Goal: Information Seeking & Learning: Compare options

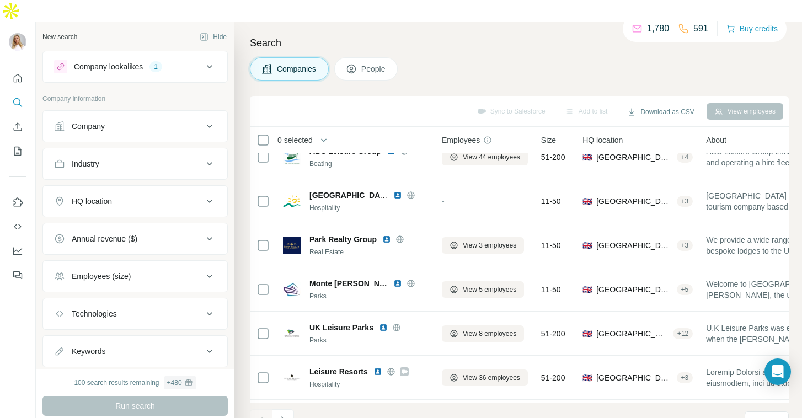
scroll to position [192, 0]
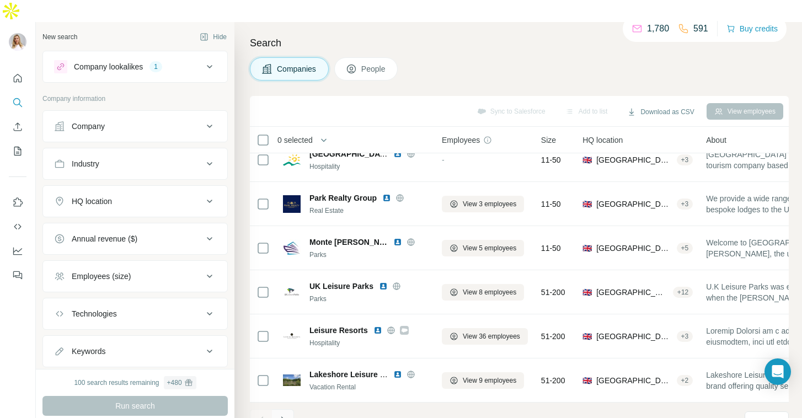
click at [284, 415] on icon "Navigate to next page" at bounding box center [283, 420] width 11 height 11
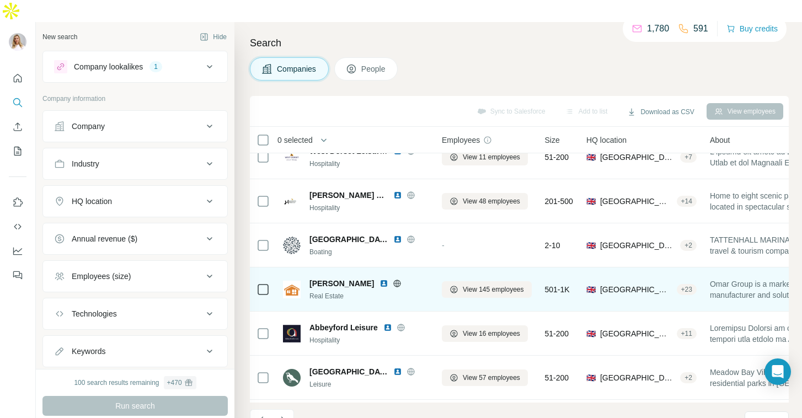
scroll to position [0, 0]
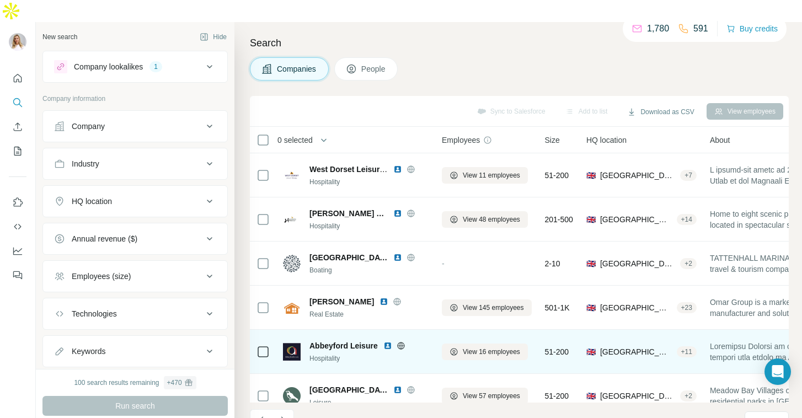
click at [388, 342] on img at bounding box center [388, 346] width 9 height 9
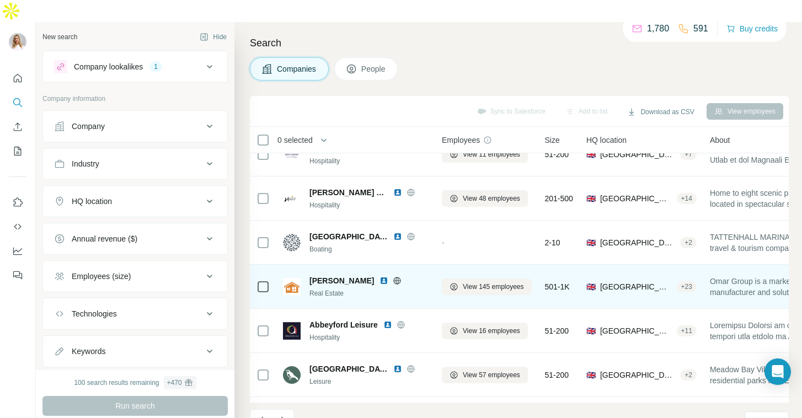
scroll to position [22, 0]
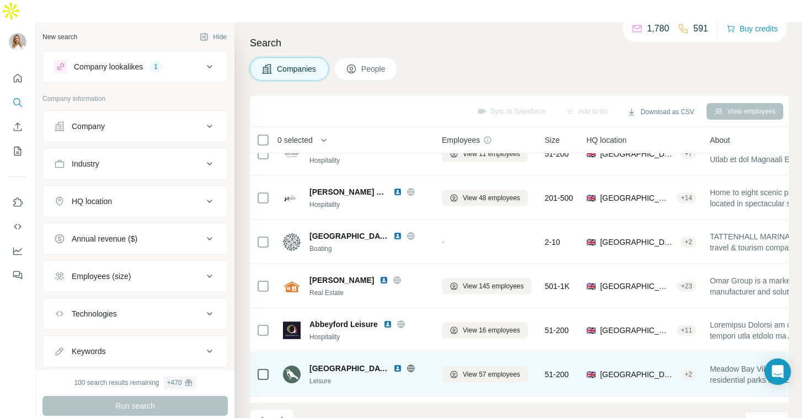
click at [395, 364] on img at bounding box center [397, 368] width 9 height 9
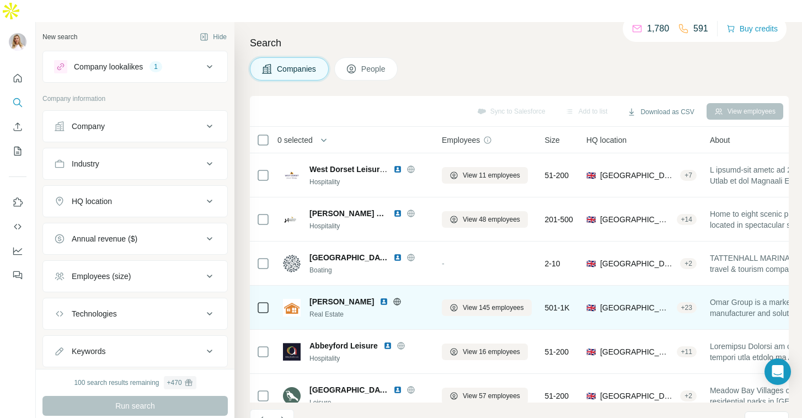
scroll to position [12, 0]
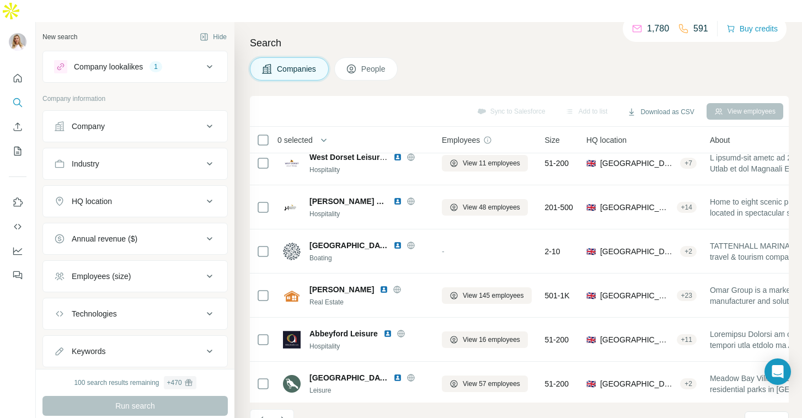
click at [210, 60] on icon at bounding box center [209, 66] width 13 height 13
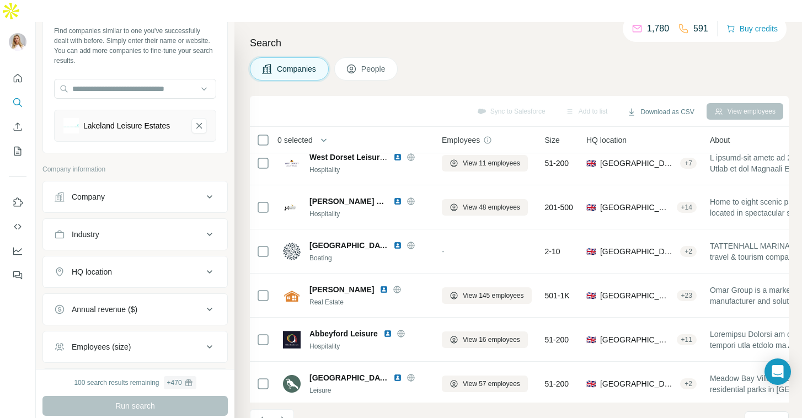
scroll to position [158, 0]
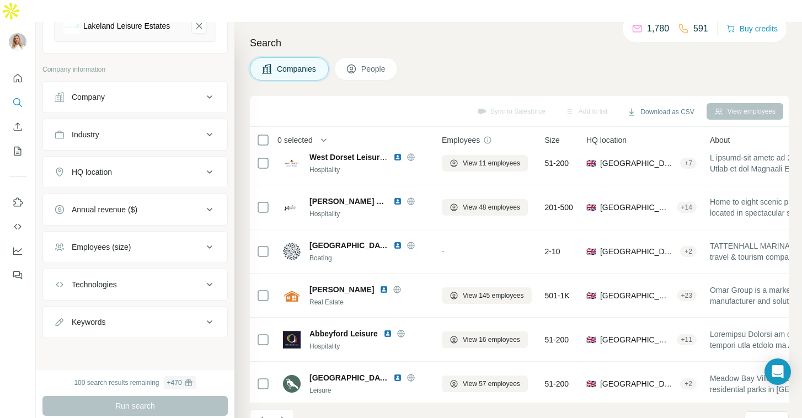
click at [211, 278] on icon at bounding box center [209, 284] width 13 height 13
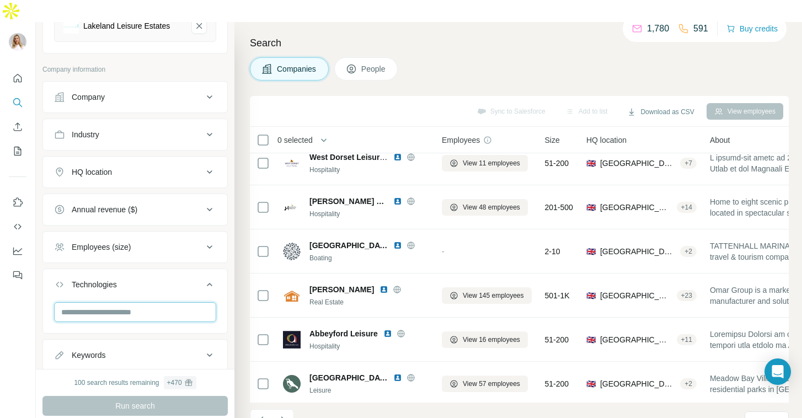
click at [161, 302] on input "text" at bounding box center [135, 312] width 162 height 20
click at [136, 313] on div "No results" at bounding box center [135, 316] width 157 height 22
click at [132, 302] on input "********" at bounding box center [135, 312] width 162 height 20
type input "*"
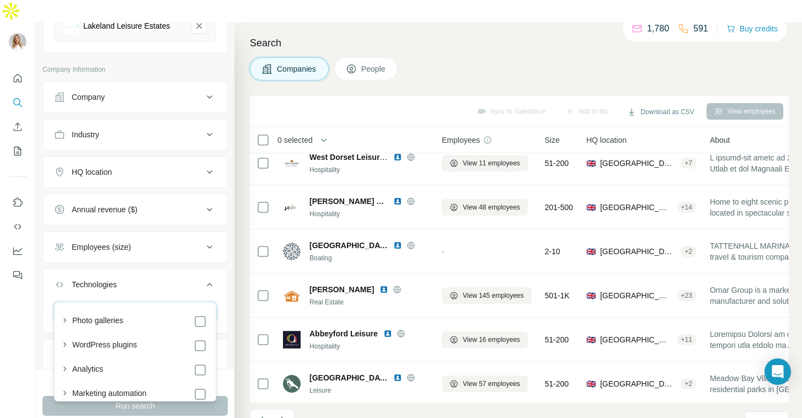
type input "*"
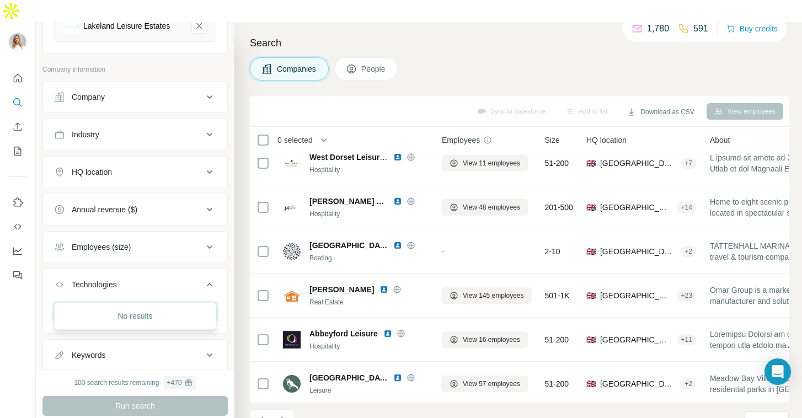
type input "*"
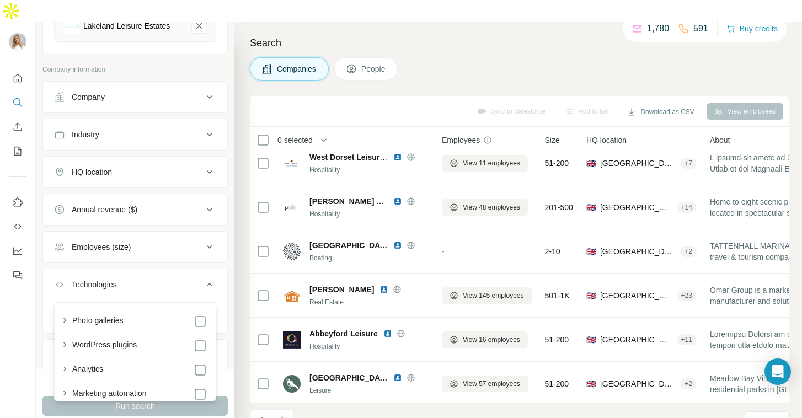
click at [34, 287] on div at bounding box center [18, 231] width 36 height 418
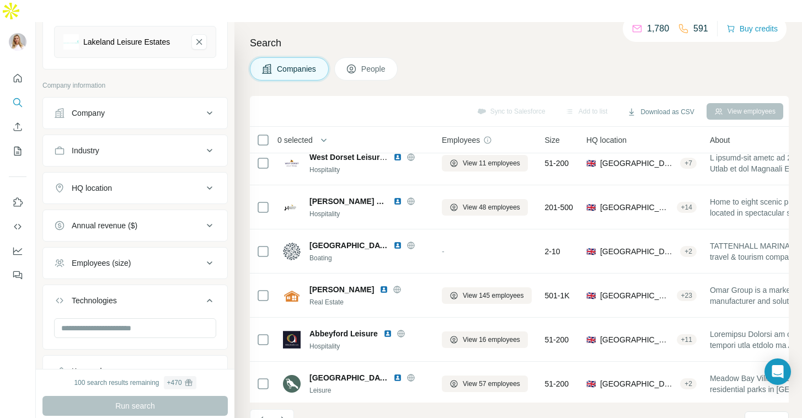
scroll to position [131, 0]
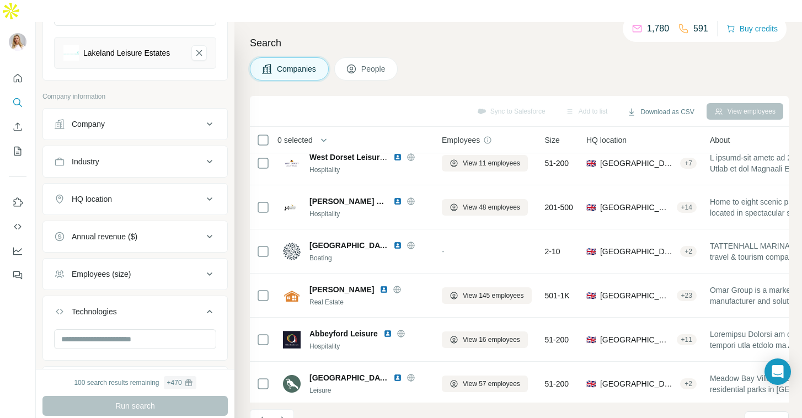
click at [153, 194] on div "HQ location" at bounding box center [128, 199] width 149 height 11
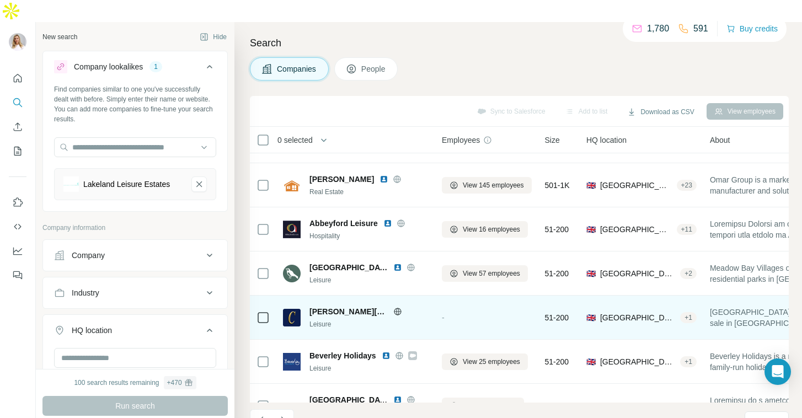
scroll to position [137, 0]
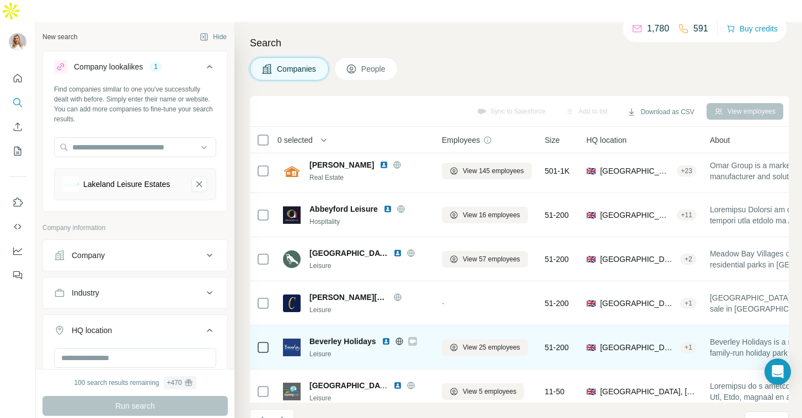
click at [386, 337] on img at bounding box center [386, 341] width 9 height 9
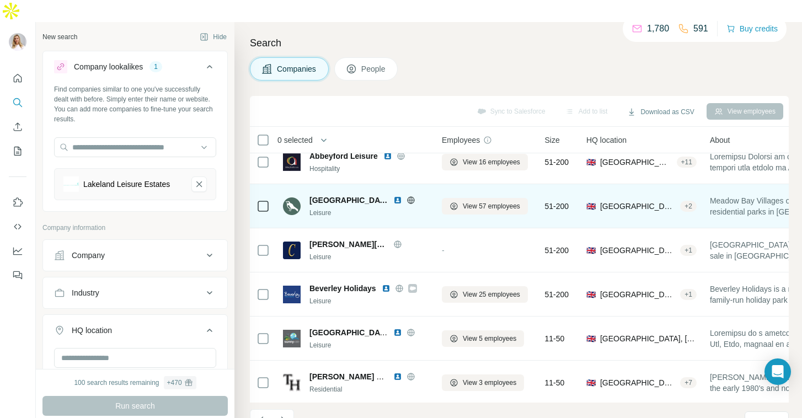
scroll to position [192, 0]
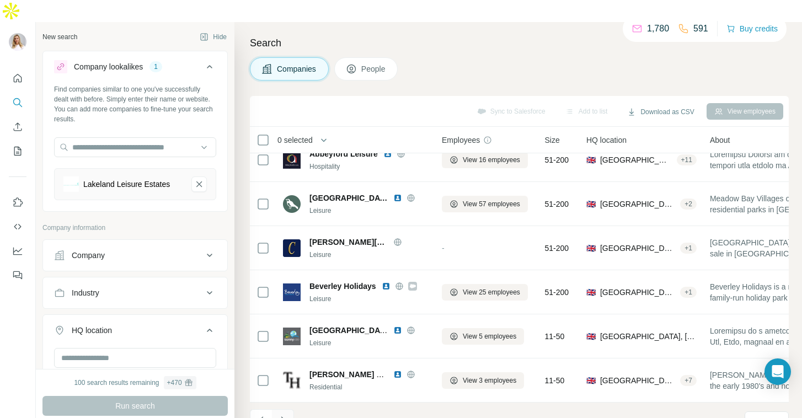
click at [281, 417] on icon "Navigate to next page" at bounding box center [283, 420] width 4 height 7
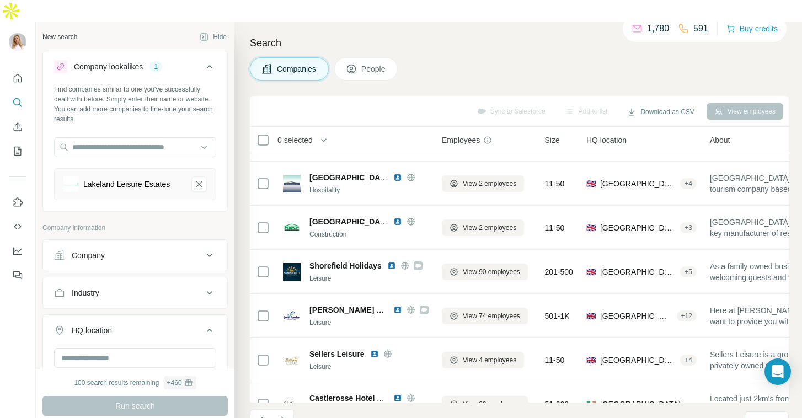
scroll to position [86, 0]
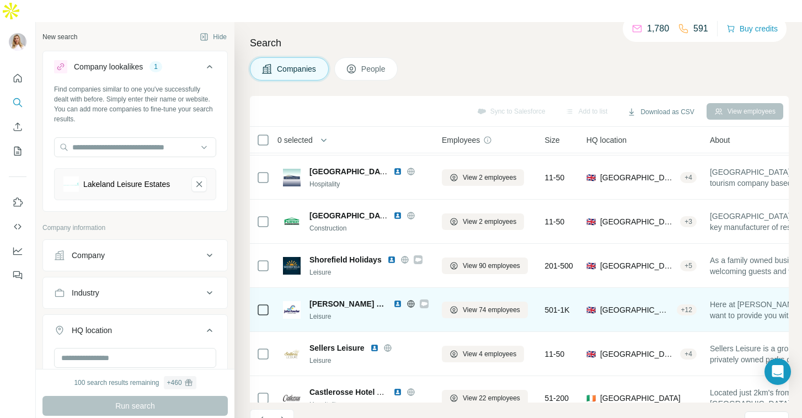
click at [396, 300] on img at bounding box center [397, 304] width 9 height 9
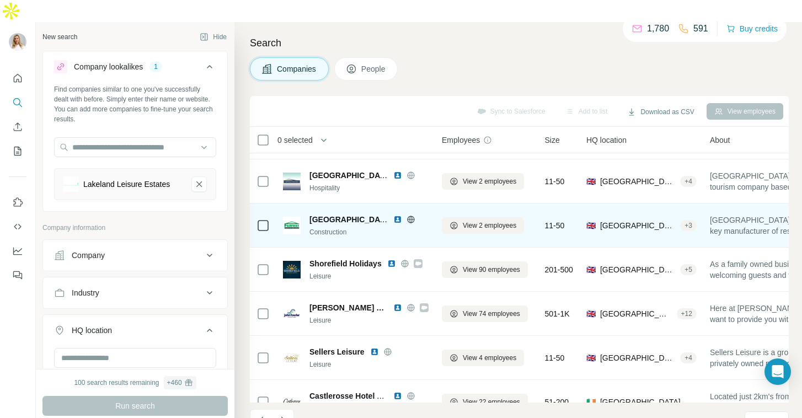
scroll to position [75, 0]
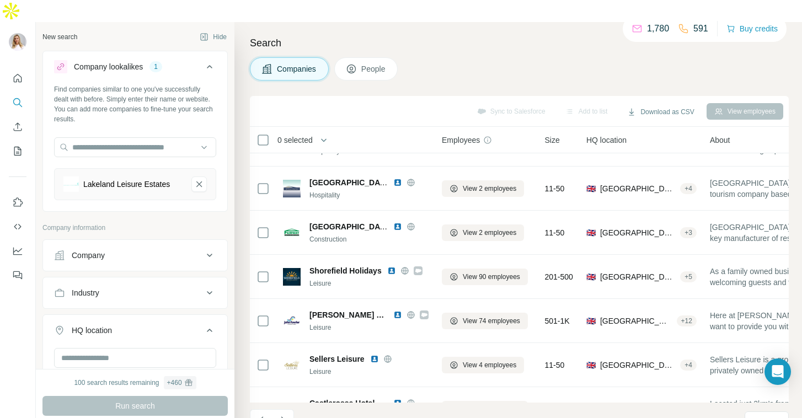
click at [210, 60] on icon at bounding box center [209, 66] width 13 height 13
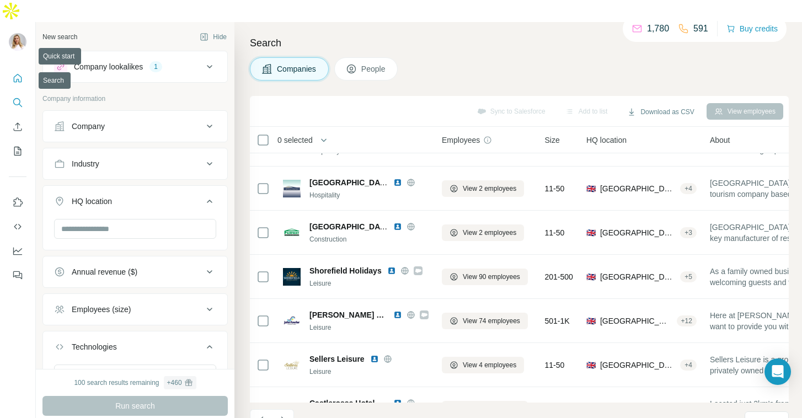
click at [10, 68] on button "Quick start" at bounding box center [18, 78] width 18 height 20
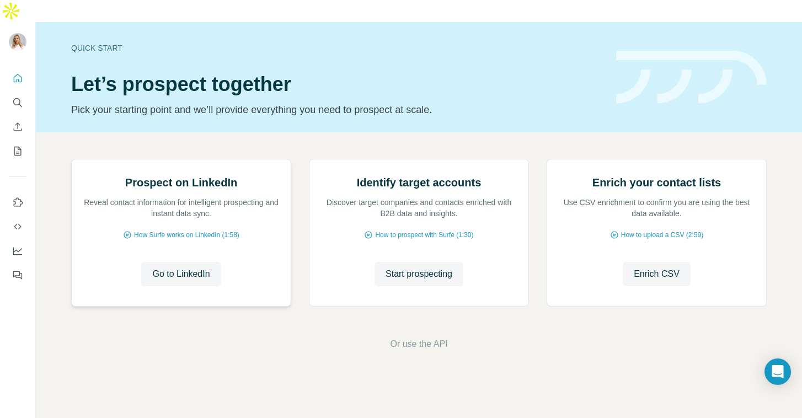
scroll to position [56, 0]
click at [417, 281] on span "Start prospecting" at bounding box center [419, 274] width 67 height 13
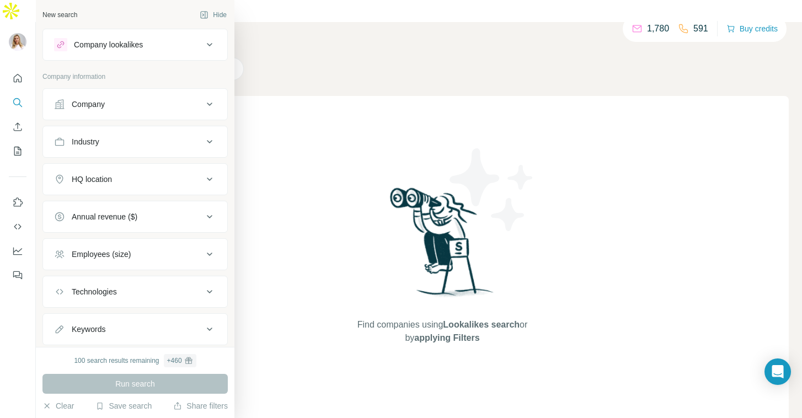
click at [202, 46] on div "Company lookalikes" at bounding box center [128, 44] width 149 height 13
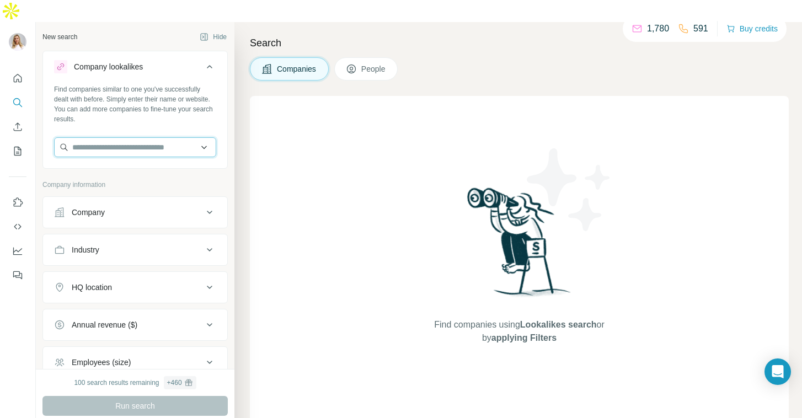
click at [125, 137] on input "text" at bounding box center [135, 147] width 162 height 20
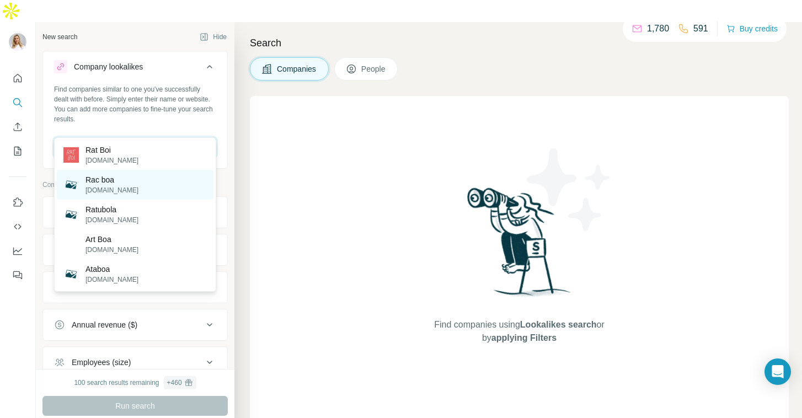
type input "*"
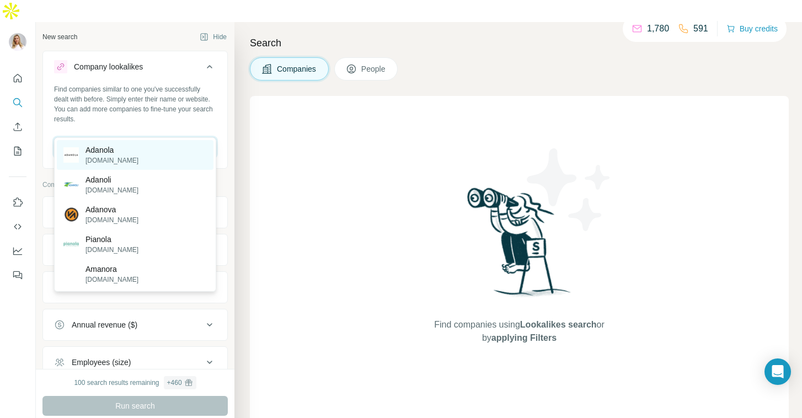
type input "*******"
click at [127, 151] on div "Adanola [DOMAIN_NAME]" at bounding box center [135, 155] width 157 height 30
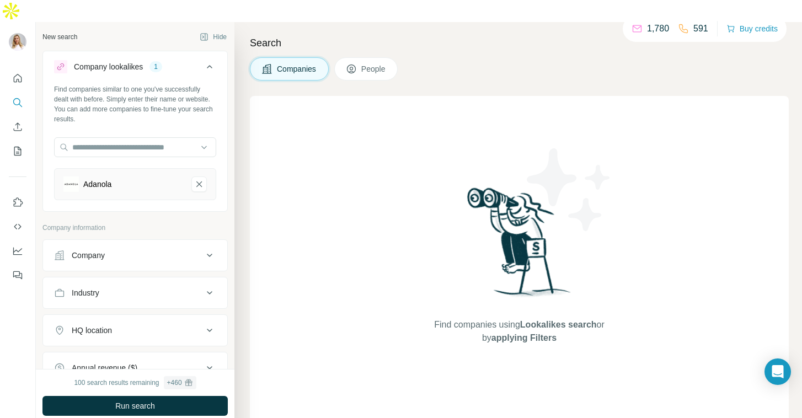
scroll to position [10, 0]
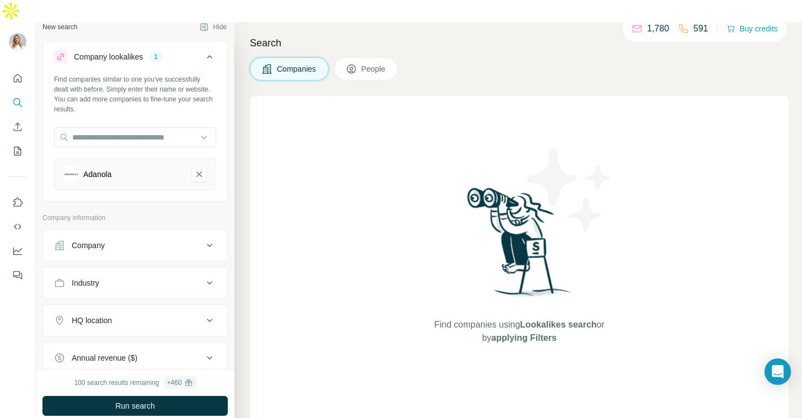
click at [204, 314] on icon at bounding box center [209, 320] width 13 height 13
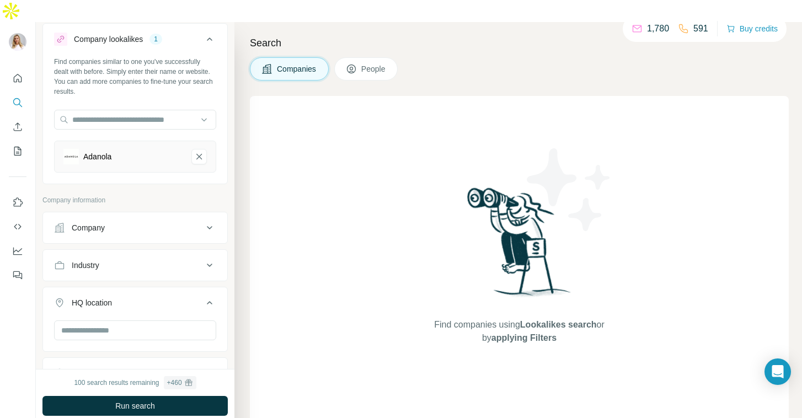
scroll to position [28, 0]
click at [175, 320] on input "text" at bounding box center [135, 330] width 162 height 20
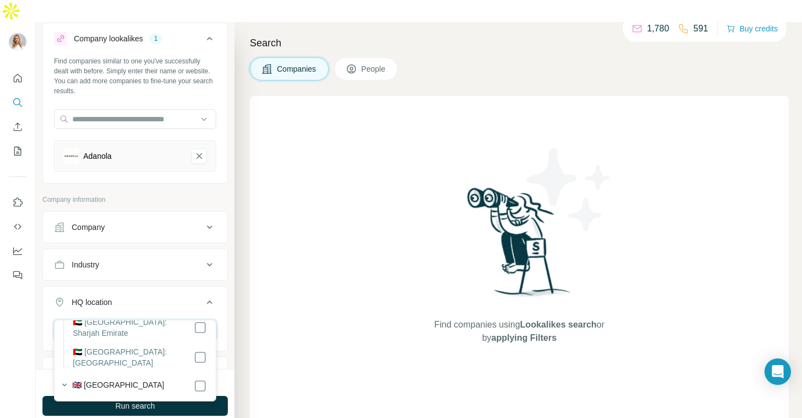
scroll to position [194, 0]
type input "******"
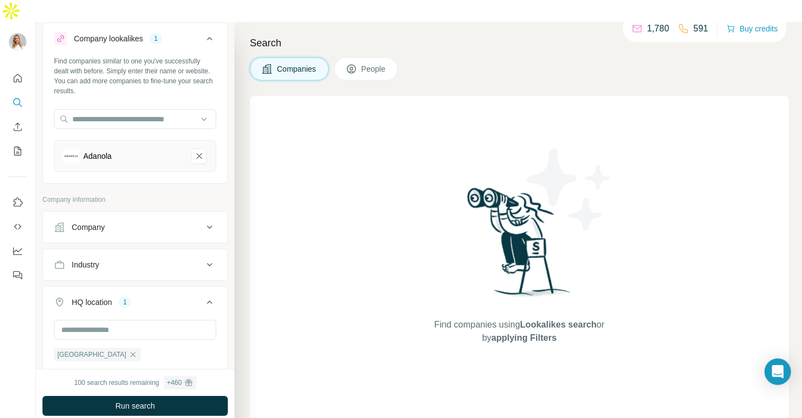
click at [226, 376] on div "100 search results remaining + 460" at bounding box center [134, 382] width 185 height 13
click at [206, 396] on button "Run search" at bounding box center [134, 406] width 185 height 20
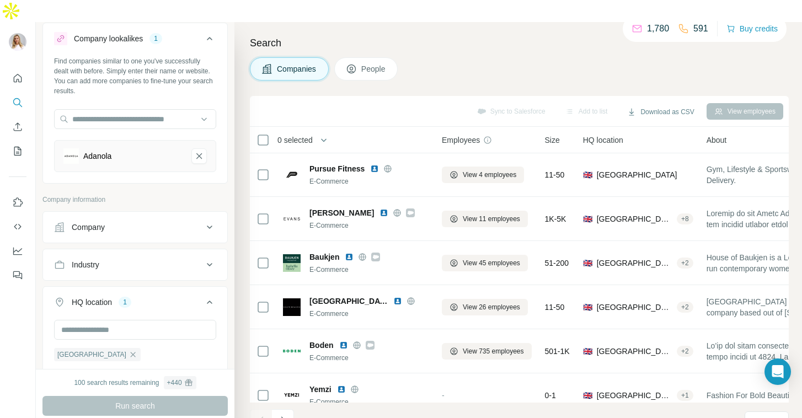
scroll to position [192, 0]
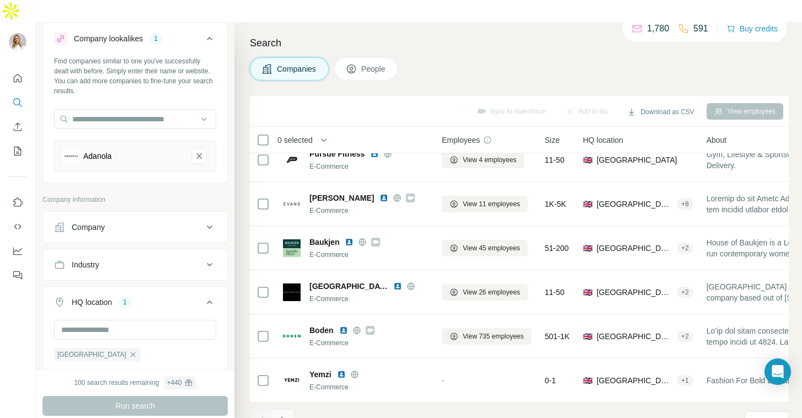
click at [289, 409] on button "Navigate to next page" at bounding box center [283, 420] width 22 height 22
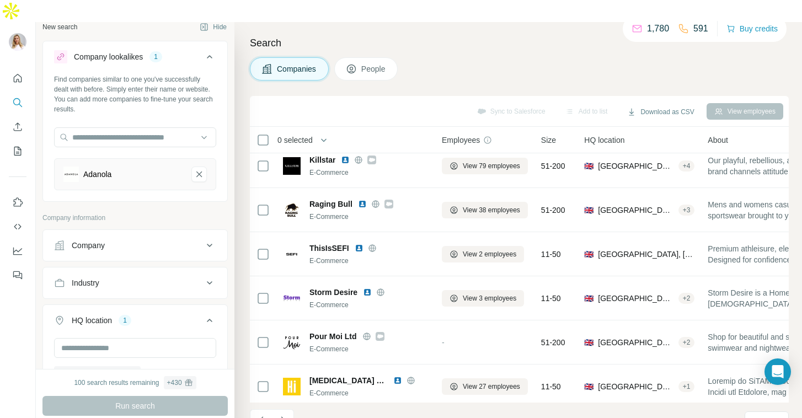
scroll to position [0, 0]
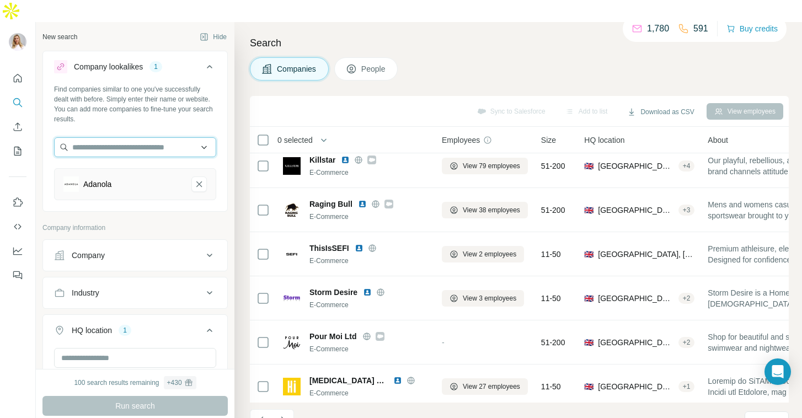
click at [165, 137] on input "text" at bounding box center [135, 147] width 162 height 20
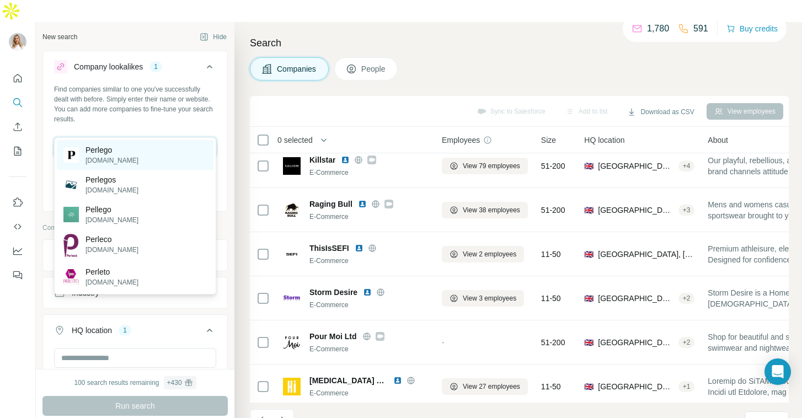
type input "*******"
click at [159, 158] on div "Perlego [DOMAIN_NAME]" at bounding box center [135, 155] width 157 height 30
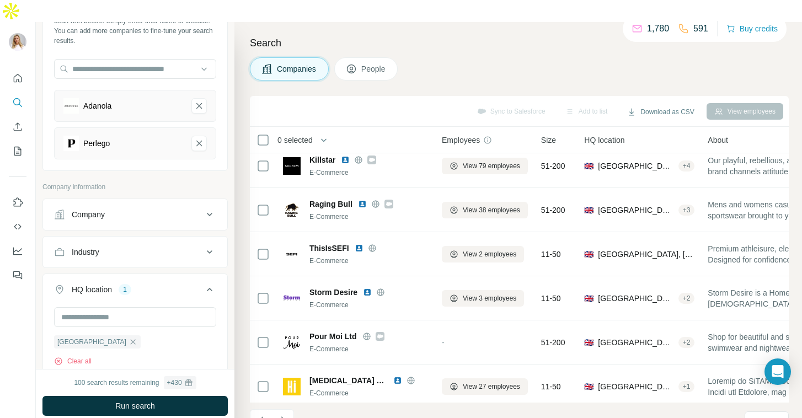
scroll to position [82, 0]
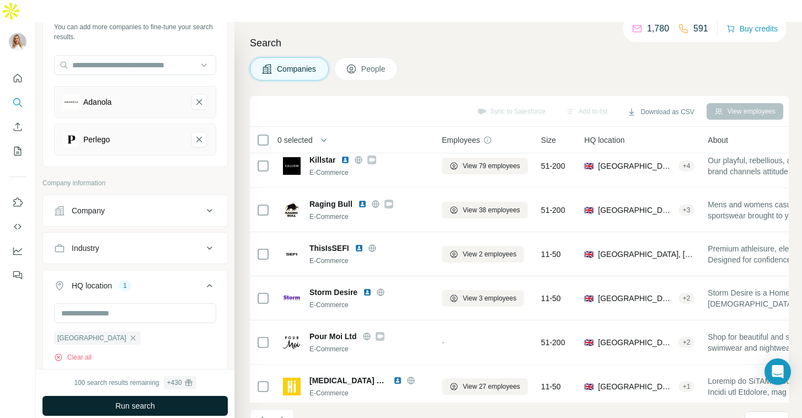
click at [124, 401] on span "Run search" at bounding box center [135, 406] width 40 height 11
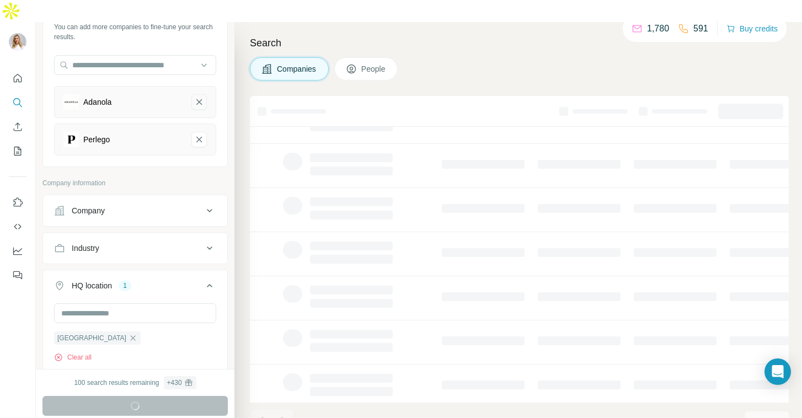
click at [201, 97] on icon "Adanola-remove-button" at bounding box center [199, 102] width 10 height 11
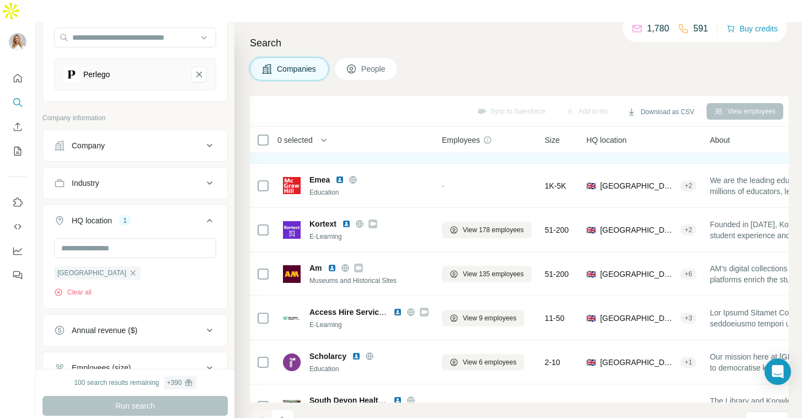
scroll to position [147, 0]
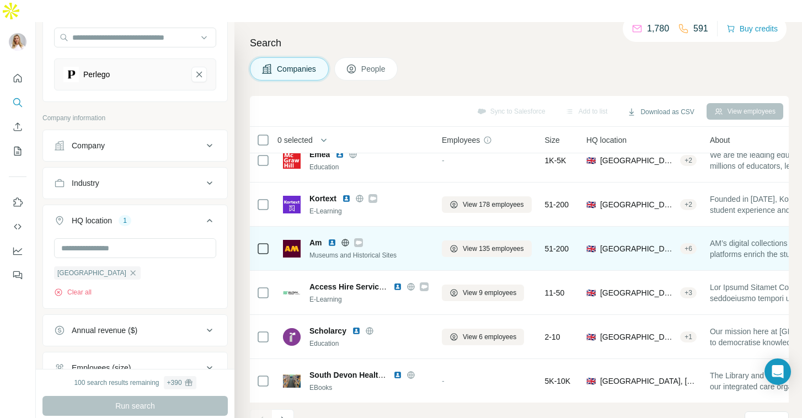
click at [332, 238] on img at bounding box center [332, 242] width 9 height 9
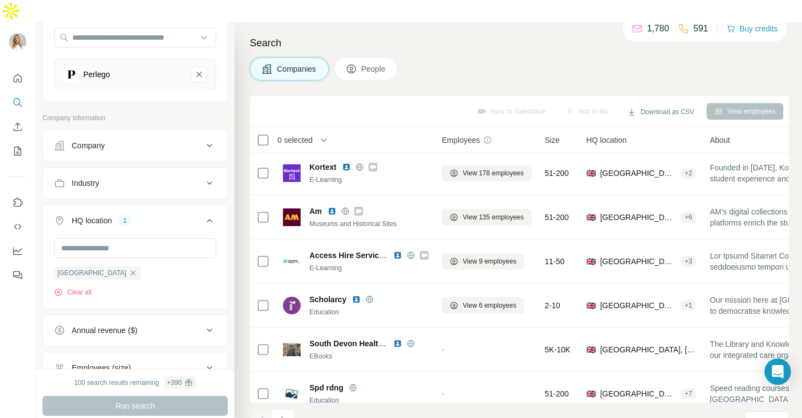
scroll to position [192, 0]
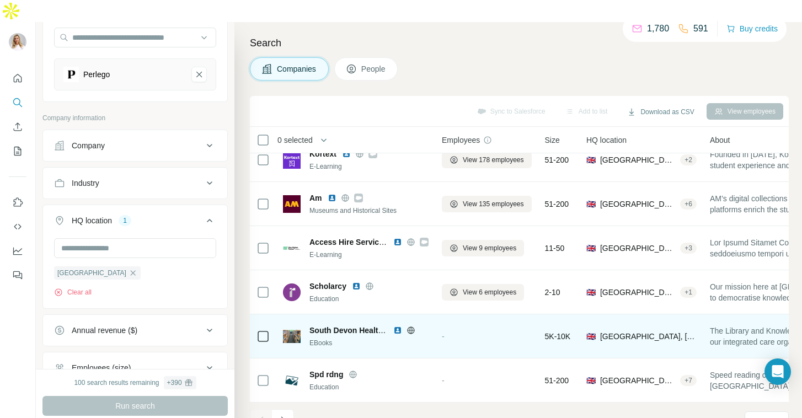
click at [397, 326] on img at bounding box center [397, 330] width 9 height 9
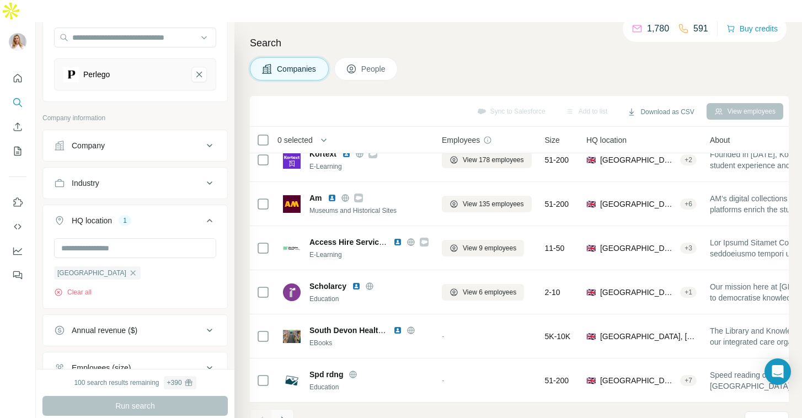
click at [291, 409] on button "Navigate to next page" at bounding box center [283, 420] width 22 height 22
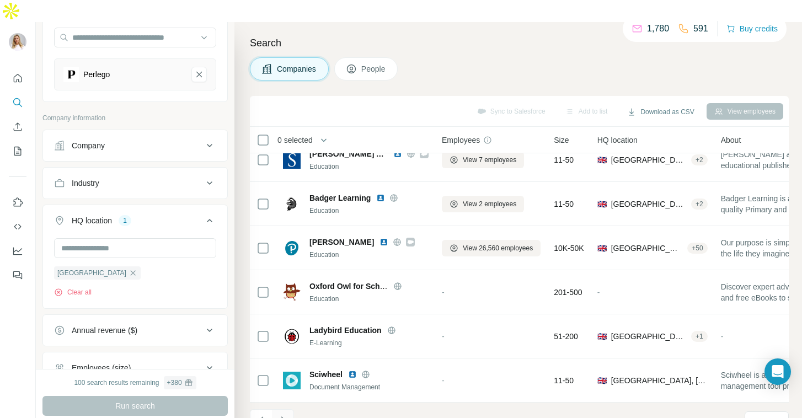
click at [291, 409] on button "Navigate to next page" at bounding box center [283, 420] width 22 height 22
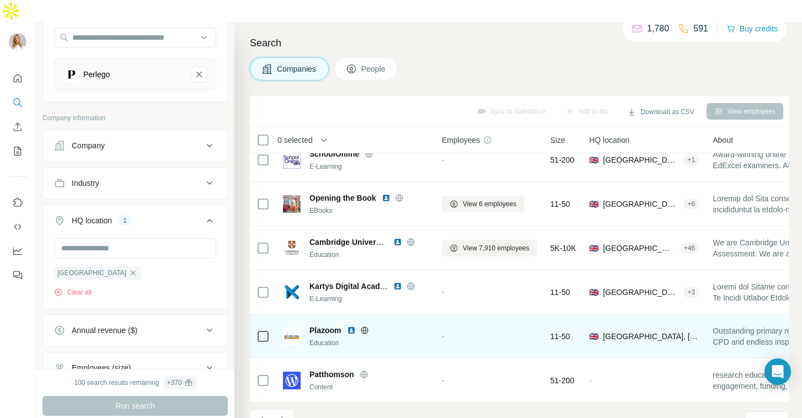
scroll to position [0, 0]
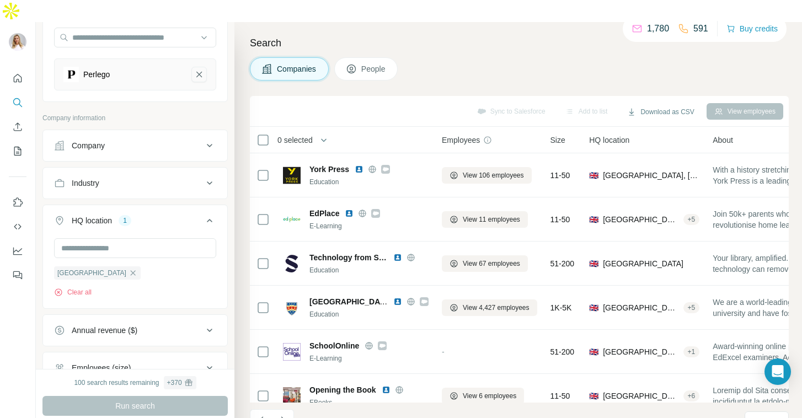
click at [201, 69] on icon "Perlego-remove-button" at bounding box center [199, 74] width 10 height 11
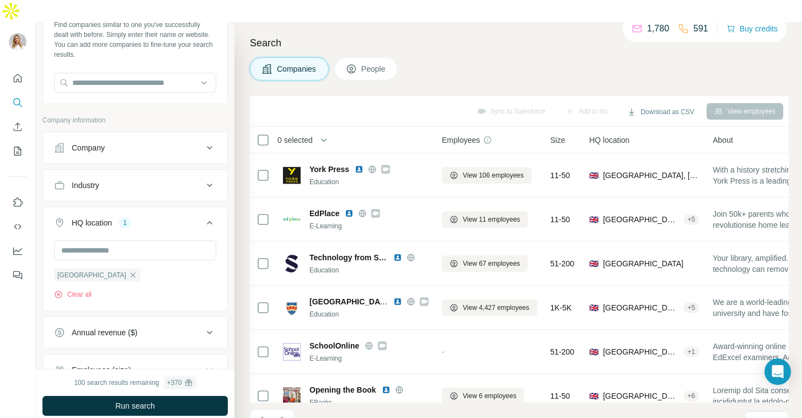
scroll to position [62, 0]
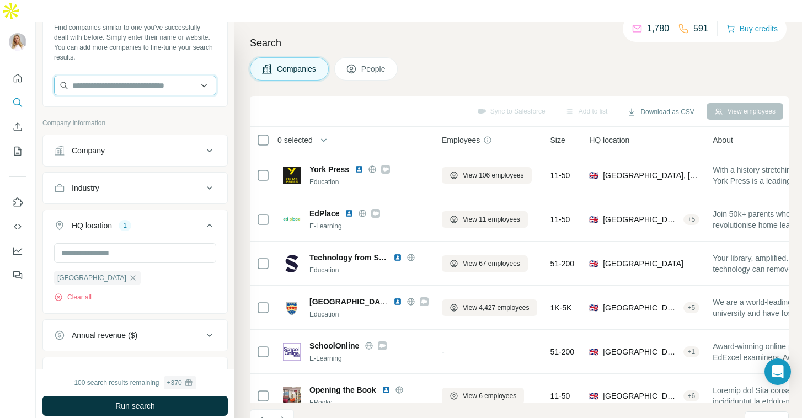
click at [171, 76] on input "text" at bounding box center [135, 86] width 162 height 20
type input "**********"
